Goal: Information Seeking & Learning: Learn about a topic

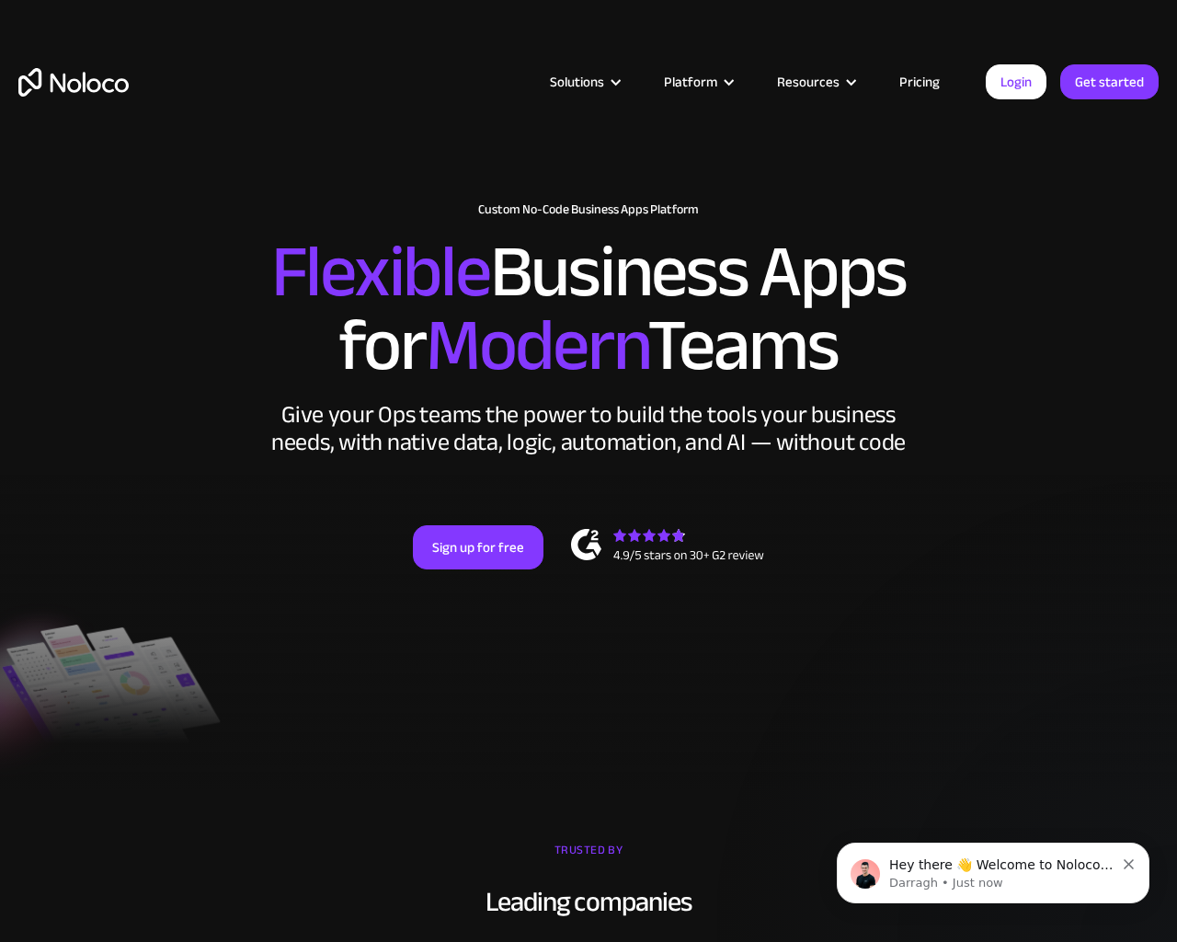
click at [1168, 471] on div "New: Connect Noloco to Stripe Custom No-Code Business Apps Platform Flexible Bu…" at bounding box center [588, 404] width 1177 height 440
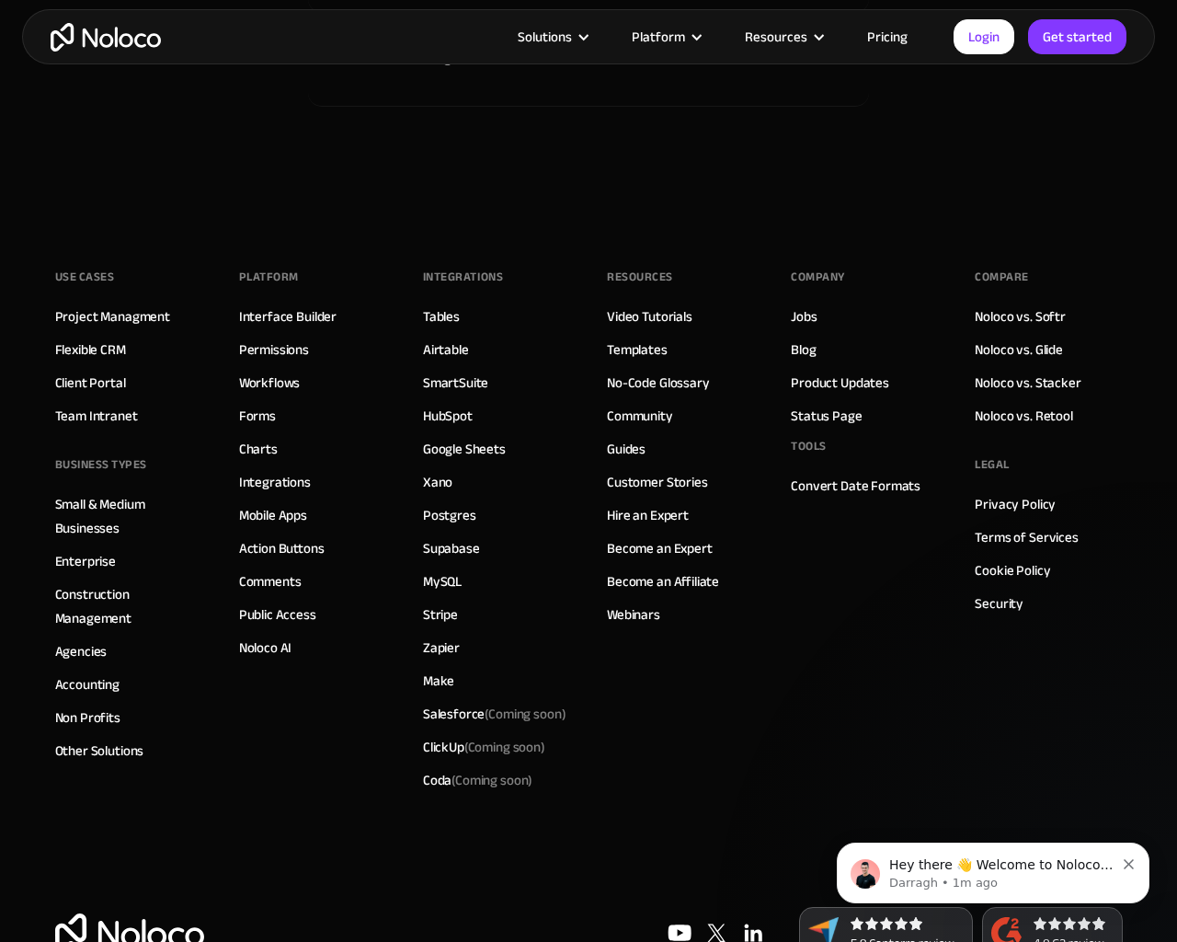
scroll to position [9718, 0]
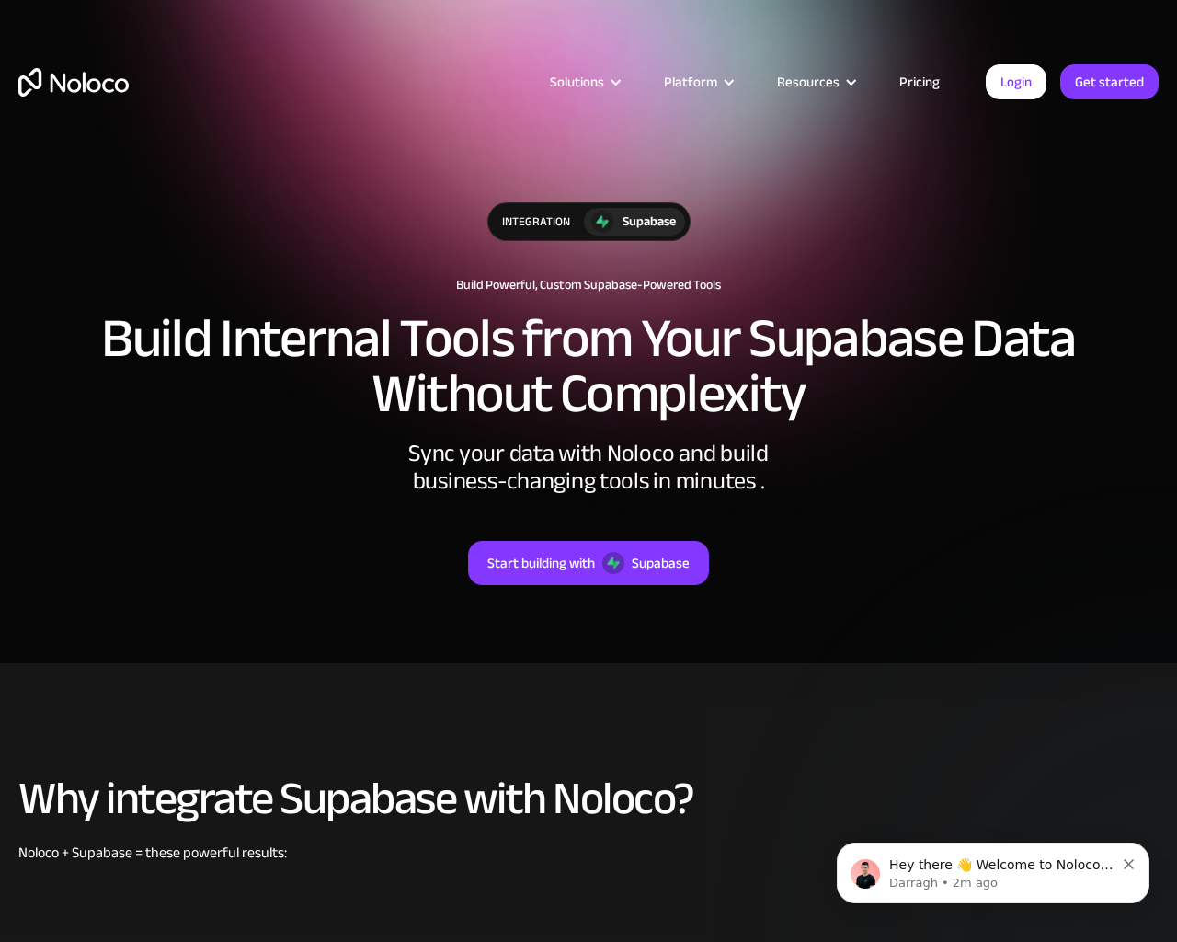
click at [1168, 471] on div "integration Supabase Build Powerful, Custom Supabase-Powered Tools Build Intern…" at bounding box center [588, 412] width 1177 height 456
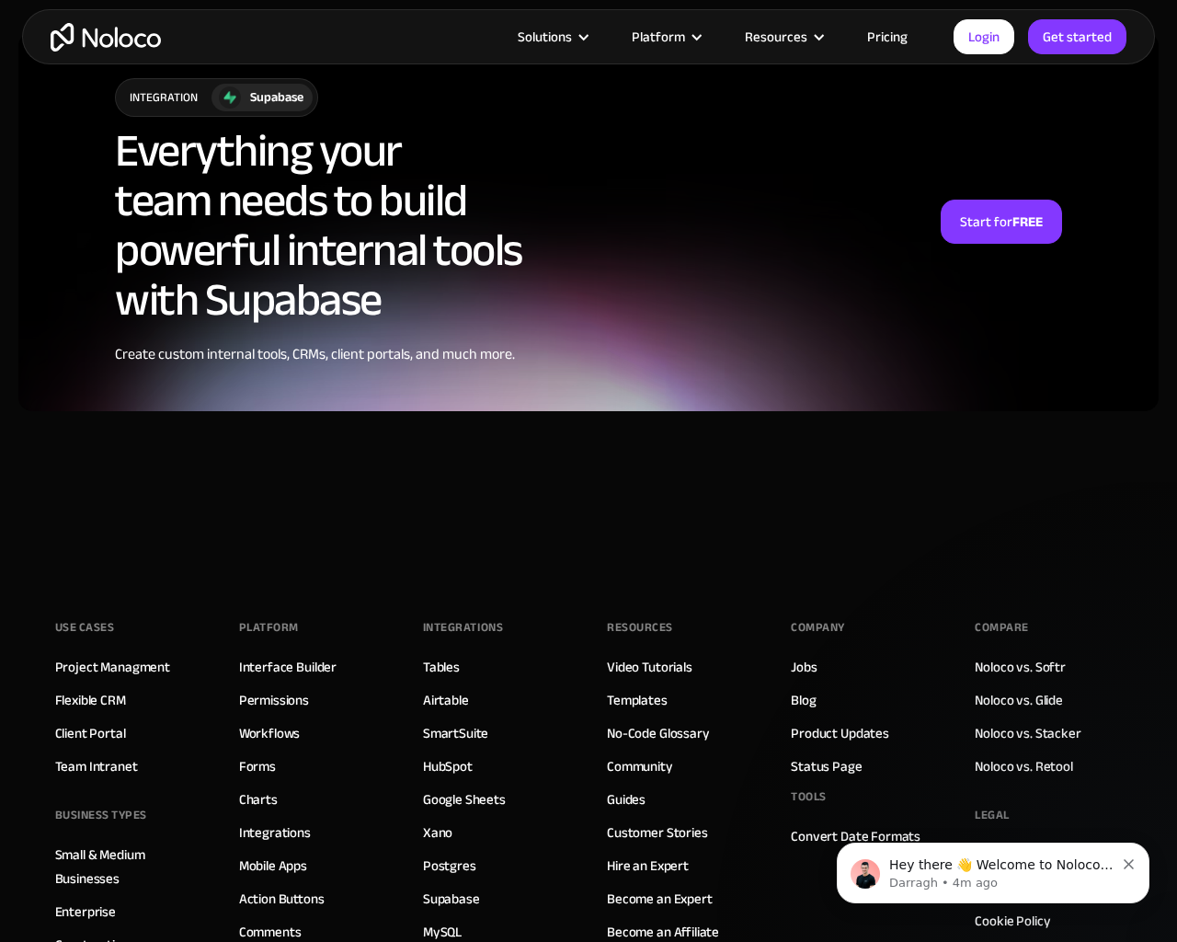
scroll to position [5011, 0]
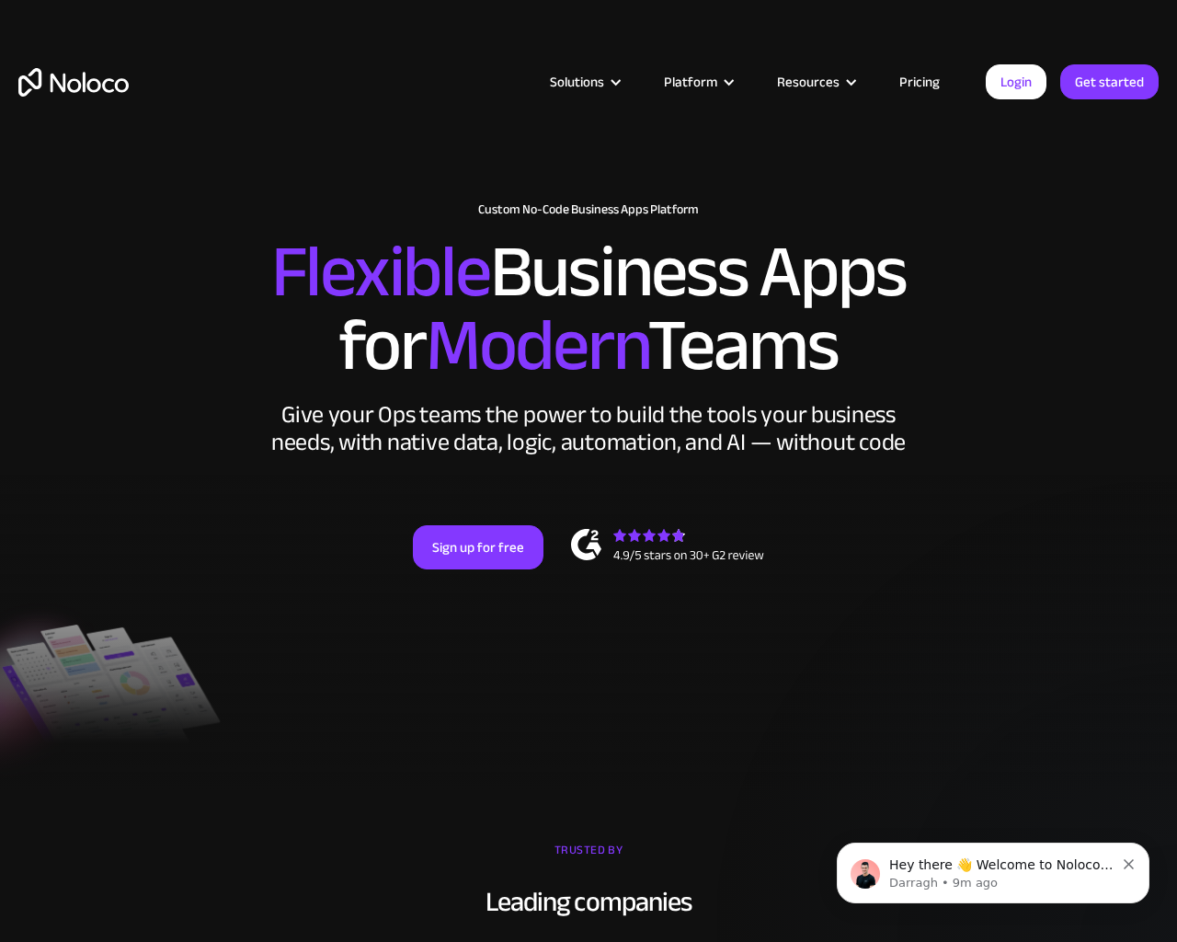
click at [1168, 471] on div "New: Connect Noloco to Stripe Custom No-Code Business Apps Platform Flexible Bu…" at bounding box center [588, 404] width 1177 height 440
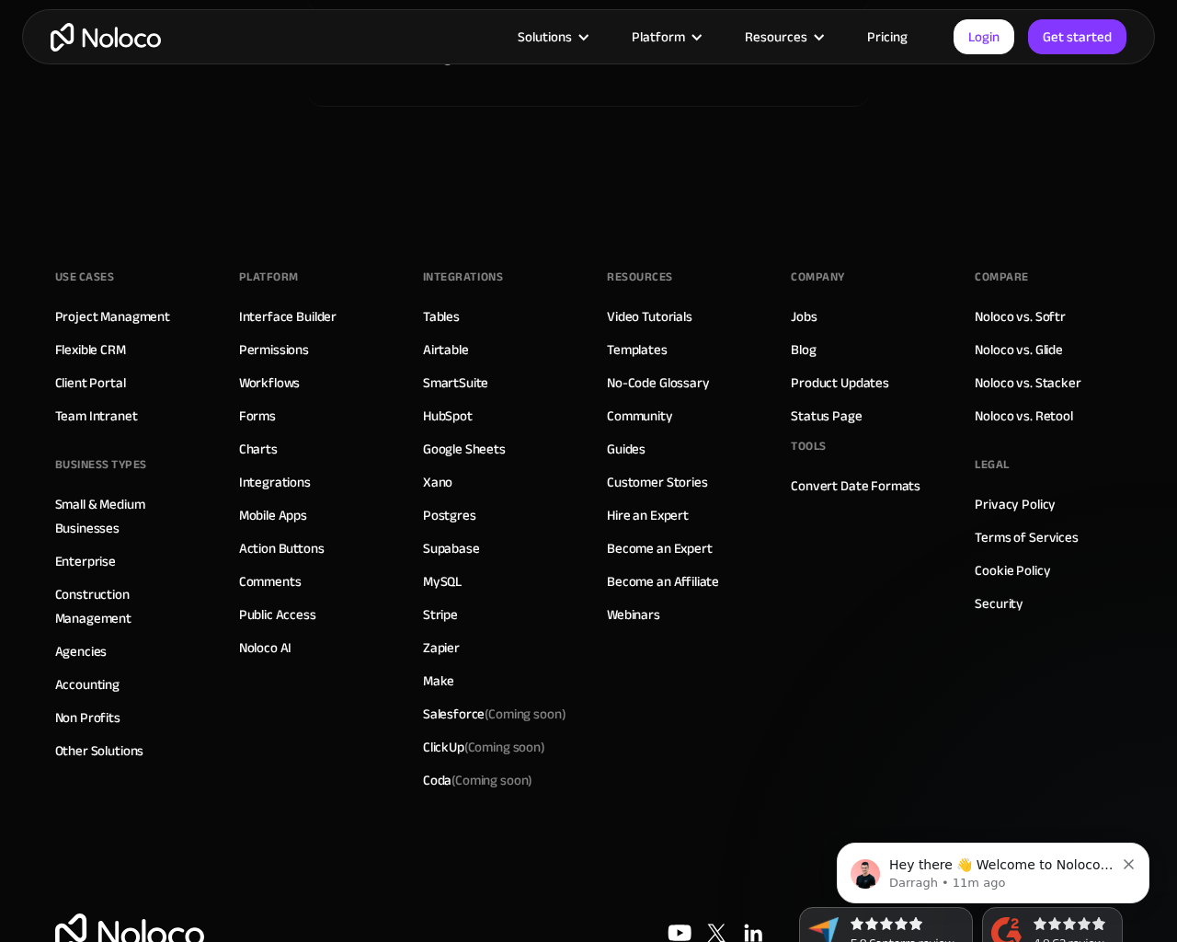
scroll to position [9718, 0]
